Goal: Task Accomplishment & Management: Manage account settings

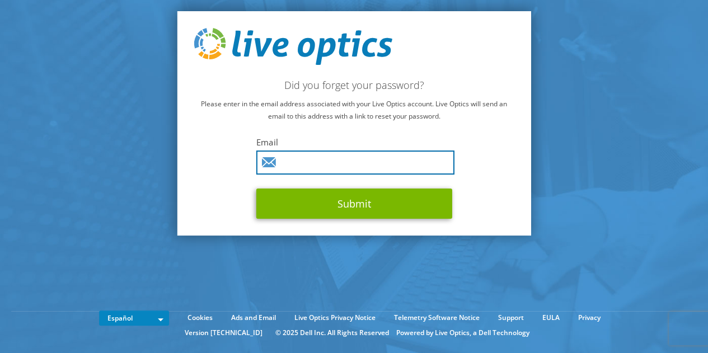
drag, startPoint x: 426, startPoint y: 231, endPoint x: 333, endPoint y: 163, distance: 115.7
click at [332, 163] on input "text" at bounding box center [355, 162] width 198 height 24
click at [333, 163] on input "text" at bounding box center [355, 162] width 198 height 24
type input "[EMAIL_ADDRESS][DOMAIN_NAME]"
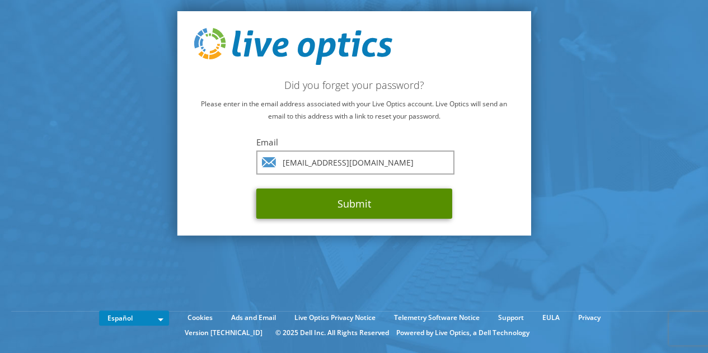
click at [364, 203] on button "Submit" at bounding box center [354, 204] width 196 height 30
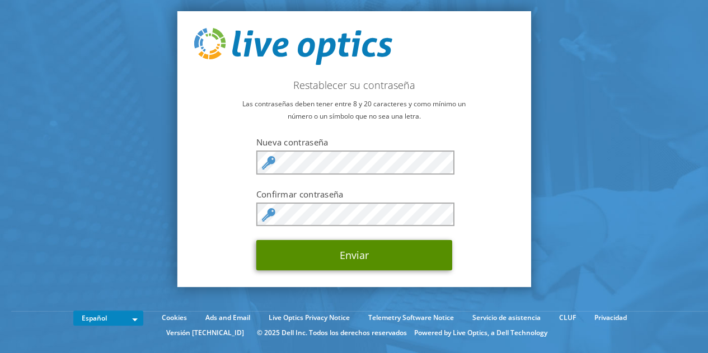
click at [385, 258] on button "Enviar" at bounding box center [354, 255] width 196 height 30
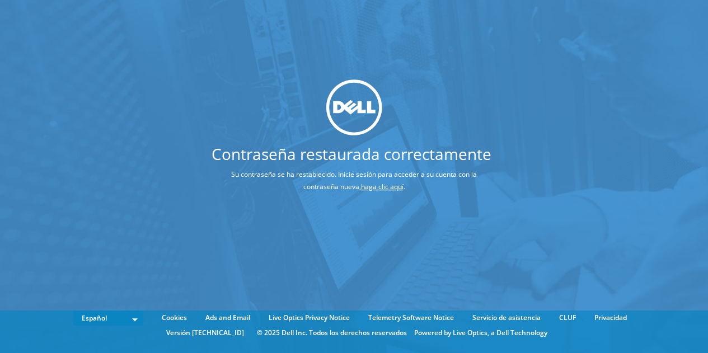
click at [373, 189] on link "haga clic aquí" at bounding box center [382, 187] width 43 height 10
